Goal: Task Accomplishment & Management: Complete application form

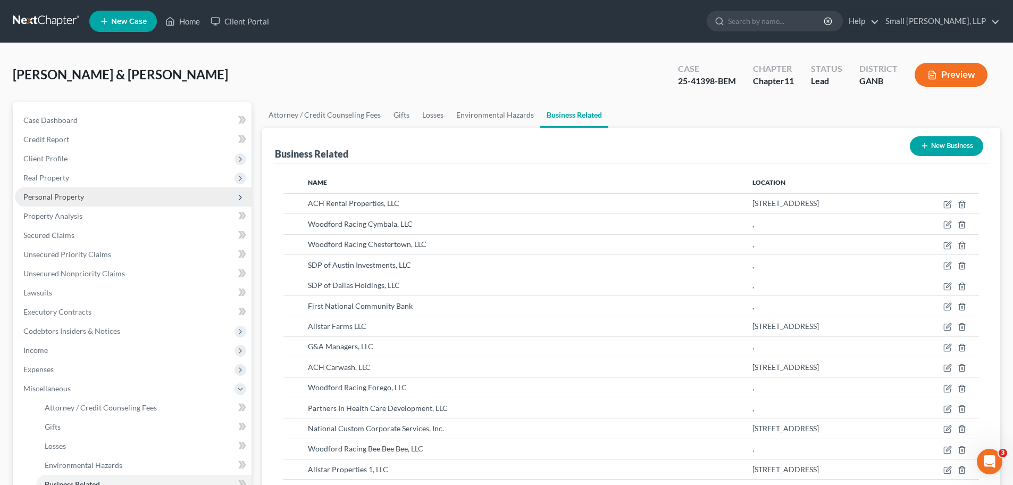
click at [125, 194] on span "Personal Property" at bounding box center [133, 196] width 237 height 19
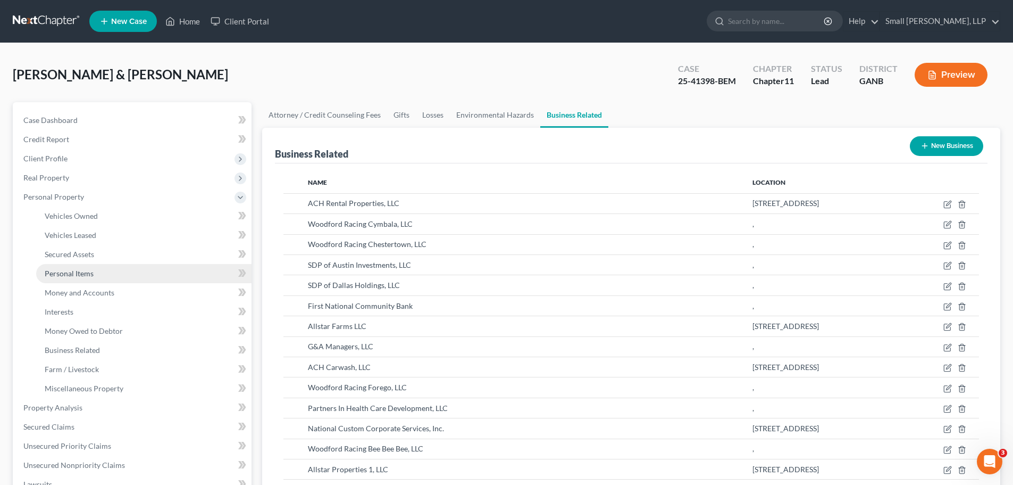
click at [102, 271] on link "Personal Items" at bounding box center [143, 273] width 215 height 19
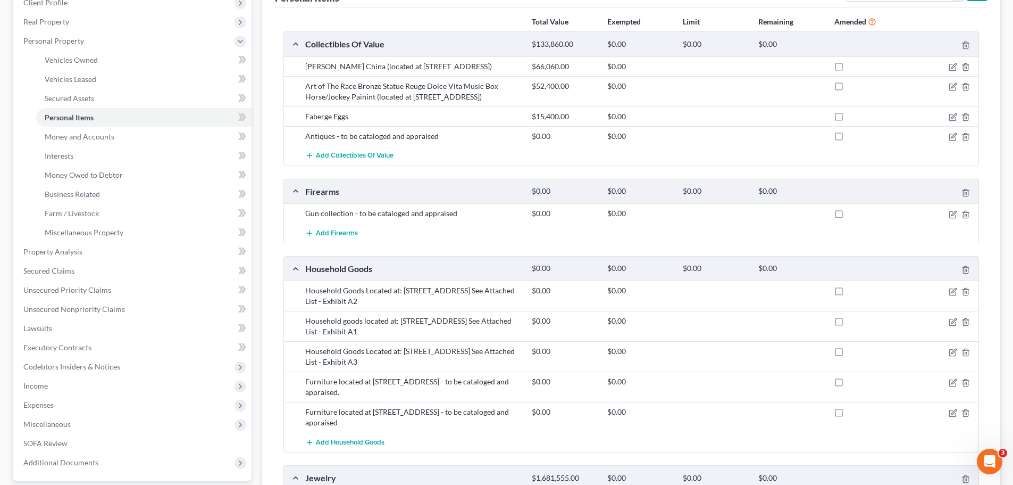
scroll to position [160, 0]
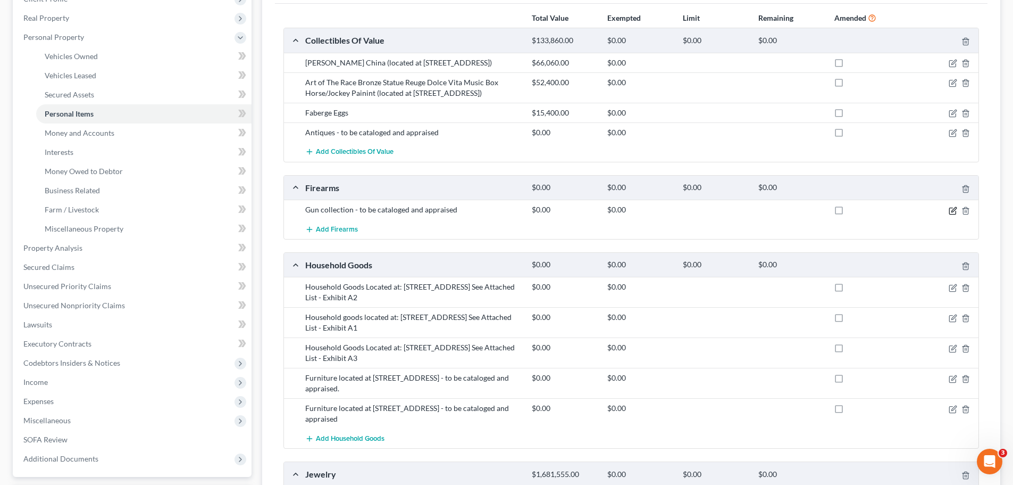
click at [950, 210] on icon "button" at bounding box center [953, 210] width 9 height 9
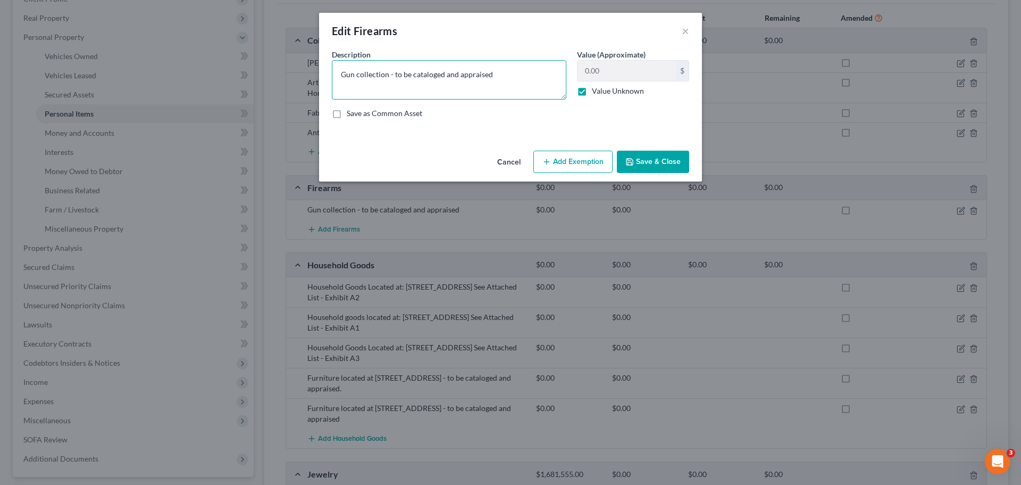
drag, startPoint x: 442, startPoint y: 74, endPoint x: 410, endPoint y: 74, distance: 31.9
click at [410, 74] on textarea "Gun collection - to be cataloged and appraised" at bounding box center [449, 79] width 235 height 39
click at [448, 74] on textarea "Gun collection - to be appraised" at bounding box center [449, 79] width 235 height 39
type textarea "Gun collection - to be appraised - See Exhibit A5"
click at [639, 161] on button "Save & Close" at bounding box center [653, 162] width 72 height 22
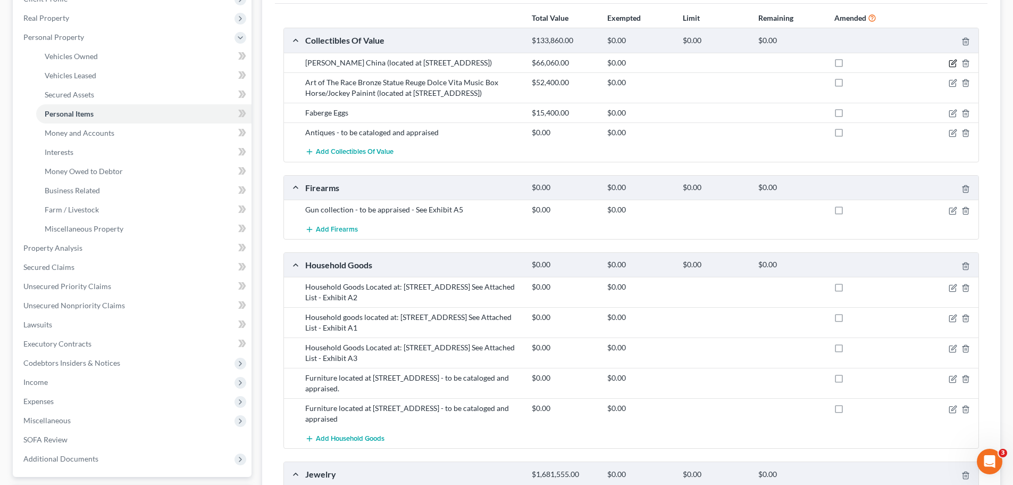
click at [950, 61] on icon "button" at bounding box center [953, 63] width 9 height 9
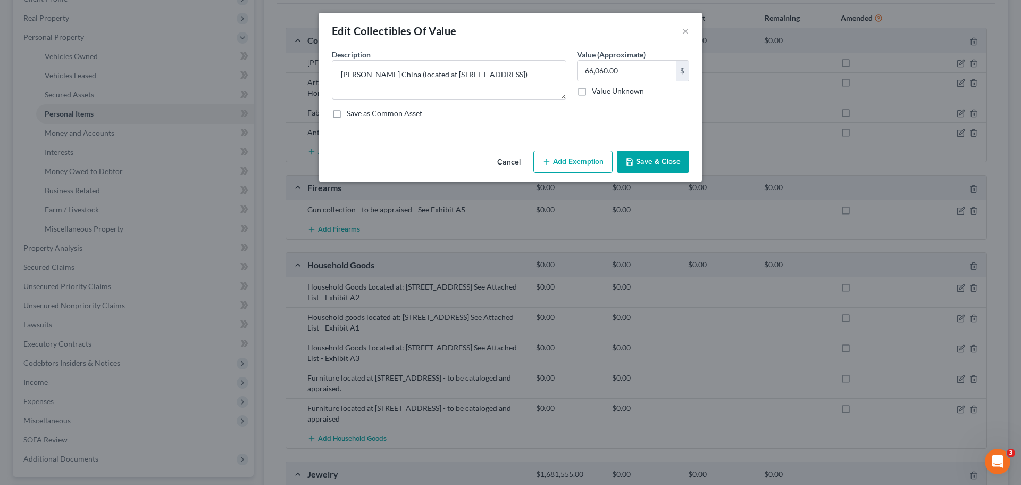
click at [649, 163] on button "Save & Close" at bounding box center [653, 162] width 72 height 22
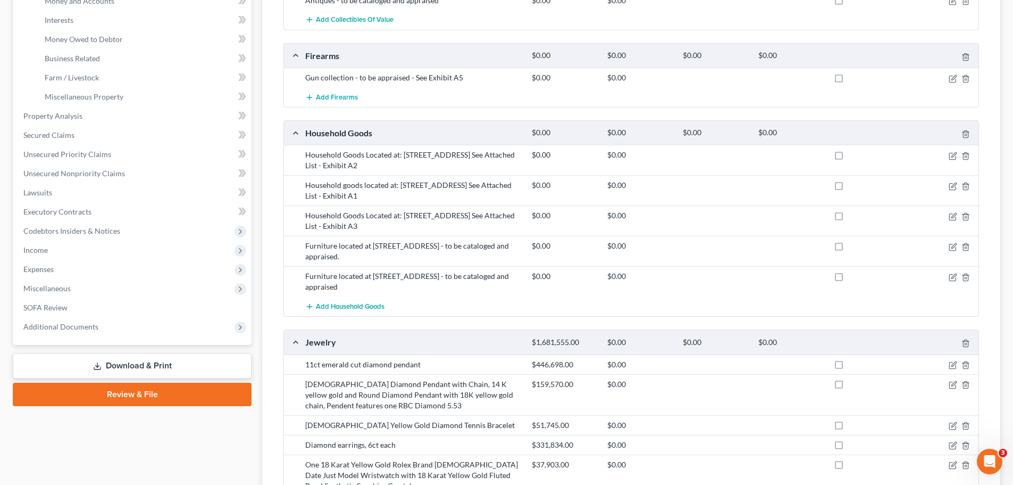
scroll to position [319, 0]
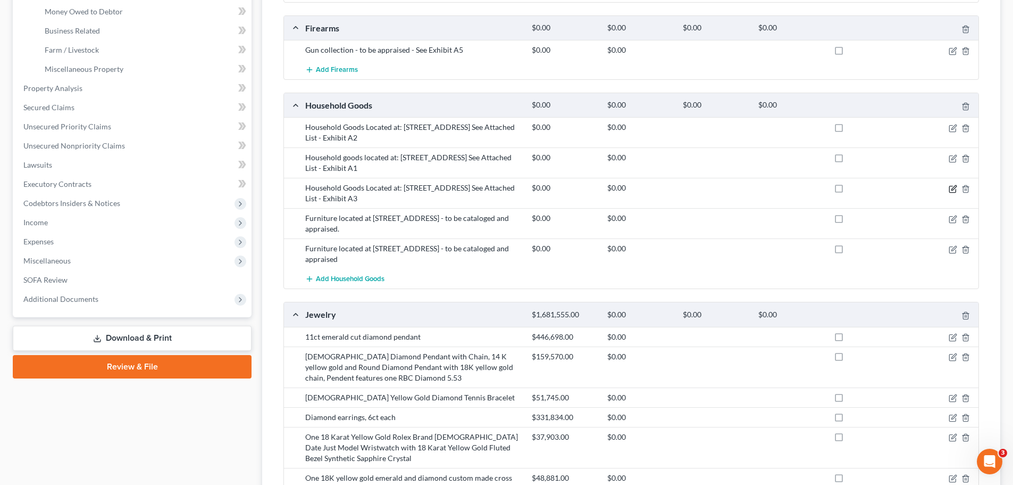
click at [950, 186] on icon "button" at bounding box center [952, 189] width 6 height 6
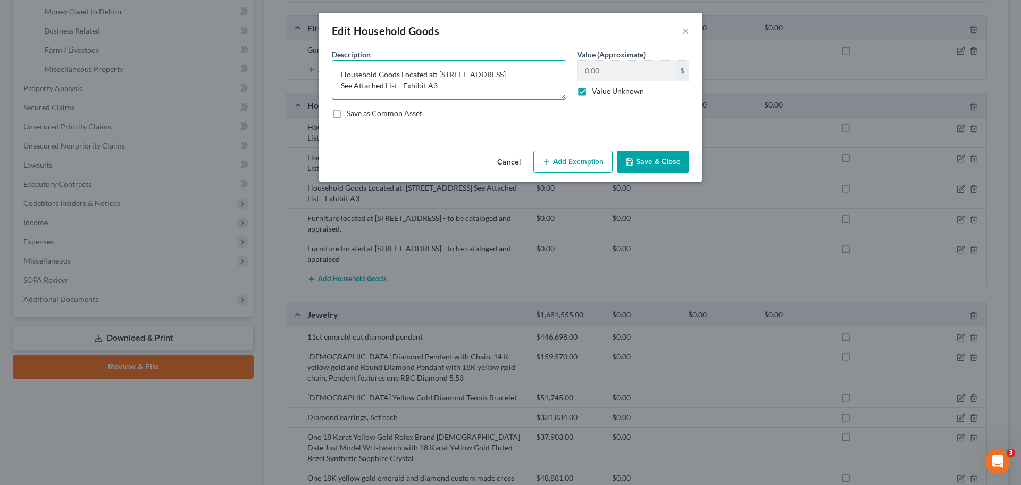
click at [432, 86] on textarea "Household Goods Located at: [STREET_ADDRESS] See Attached List - Exhibit A3" at bounding box center [449, 79] width 235 height 39
type textarea "Household Goods Located at: [STREET_ADDRESS] See Attached List - Exhibit AB3"
click at [676, 161] on button "Save & Close" at bounding box center [653, 162] width 72 height 22
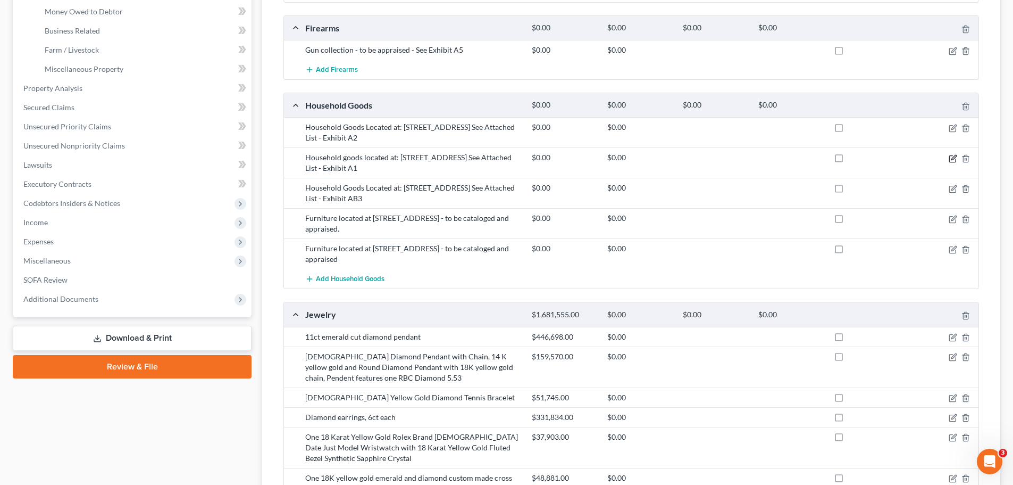
click at [956, 158] on icon "button" at bounding box center [953, 158] width 9 height 9
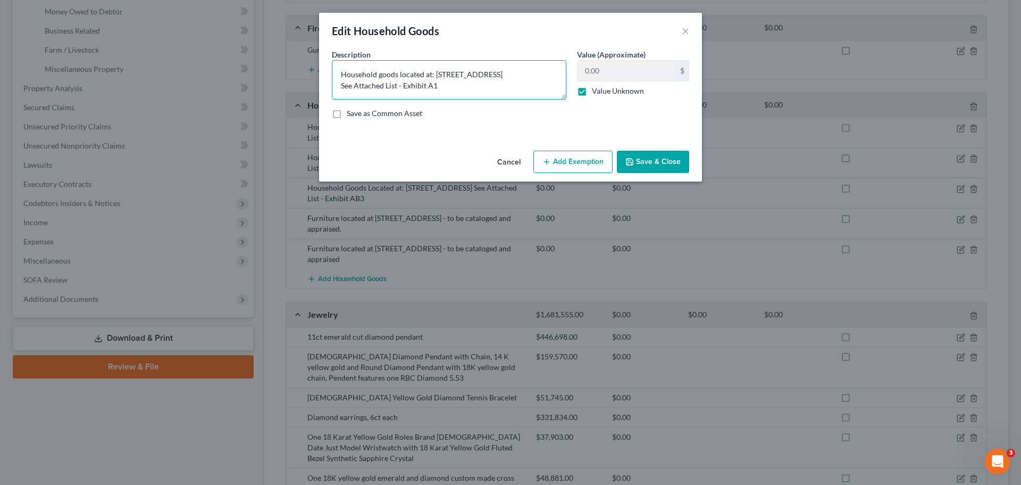
click at [432, 85] on textarea "Household goods located at: [STREET_ADDRESS] See Attached List - Exhibit A1" at bounding box center [449, 79] width 235 height 39
type textarea "Household goods located at: [STREET_ADDRESS] See Attached List - Exhibit AB1"
click at [657, 161] on button "Save & Close" at bounding box center [653, 162] width 72 height 22
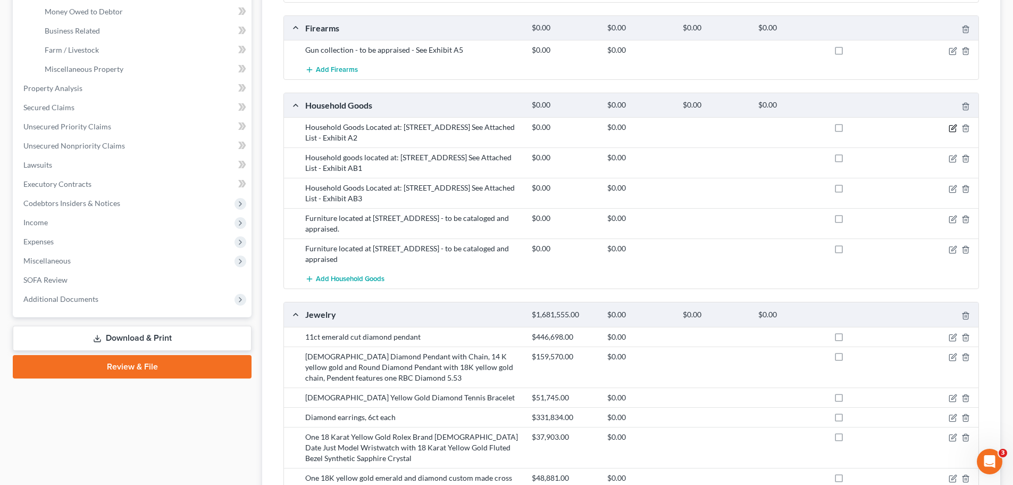
click at [952, 127] on icon "button" at bounding box center [953, 128] width 9 height 9
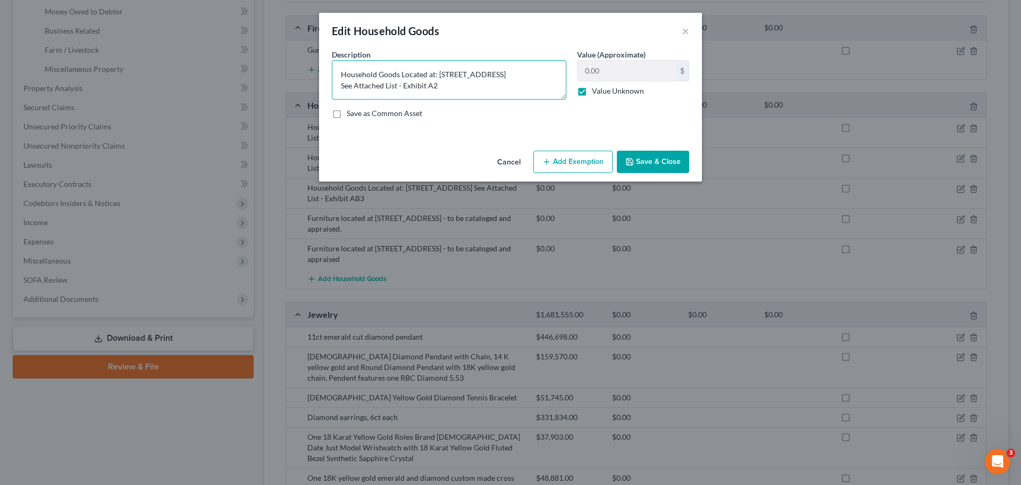
click at [432, 87] on textarea "Household Goods Located at: [STREET_ADDRESS] See Attached List - Exhibit A2" at bounding box center [449, 79] width 235 height 39
type textarea "Household Goods Located at: [STREET_ADDRESS] See Attached List - Exhibit AB2"
click at [666, 161] on button "Save & Close" at bounding box center [653, 162] width 72 height 22
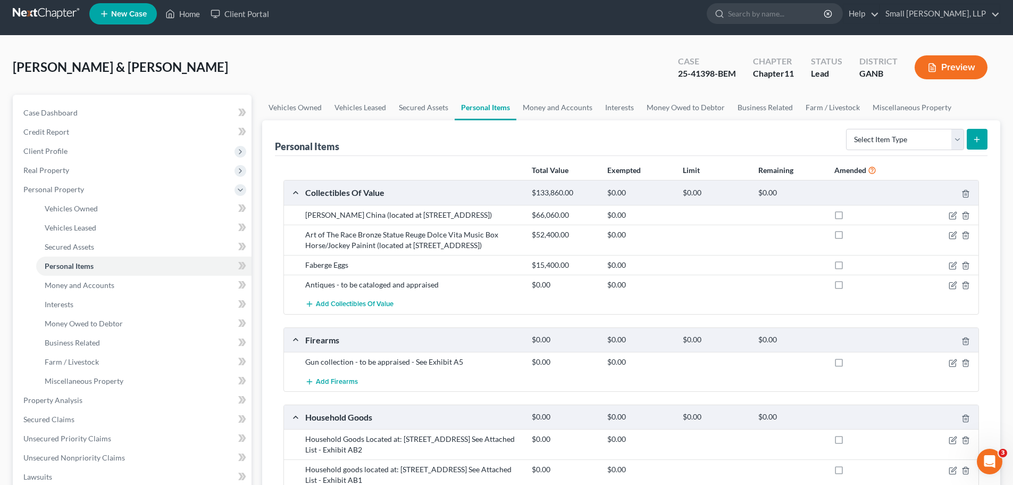
scroll to position [0, 0]
